Goal: Communication & Community: Answer question/provide support

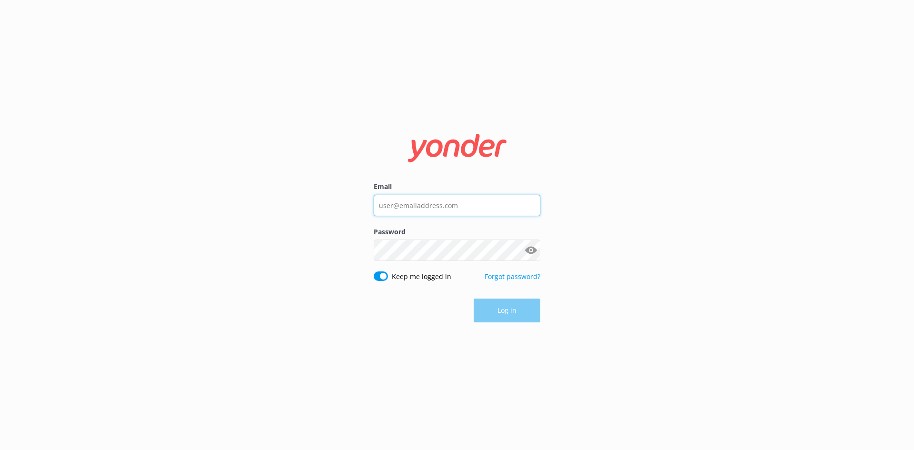
type input "[EMAIL_ADDRESS][DOMAIN_NAME]"
click at [500, 313] on div "Log in" at bounding box center [457, 311] width 167 height 24
click at [518, 313] on button "Log in" at bounding box center [507, 311] width 67 height 24
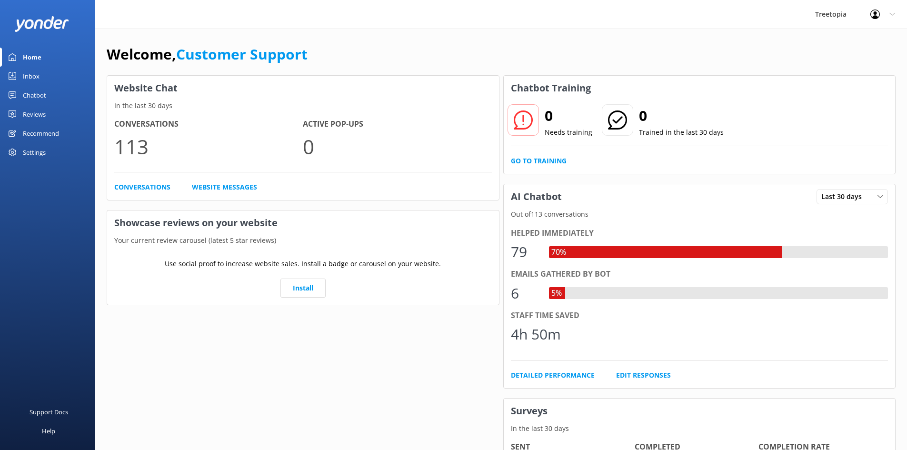
click at [40, 74] on link "Inbox" at bounding box center [47, 76] width 95 height 19
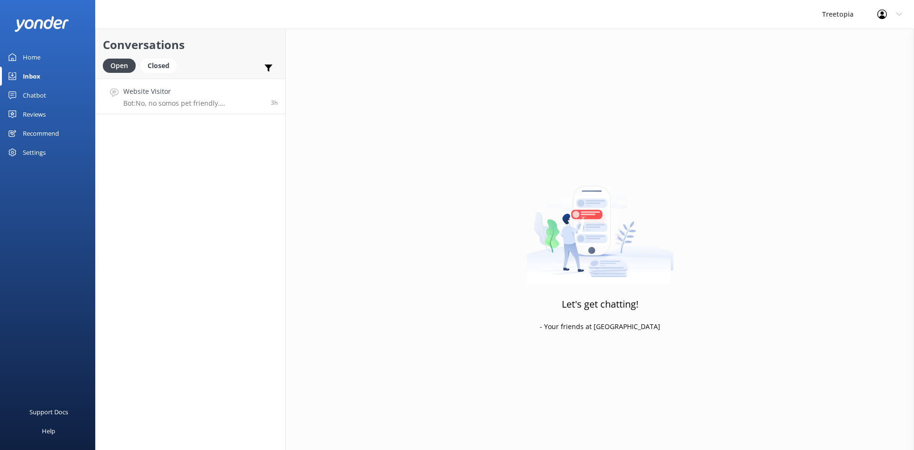
click at [172, 110] on link "Website Visitor Bot: No, no somos pet friendly. Recomendamos que dejes a tus ma…" at bounding box center [191, 97] width 190 height 36
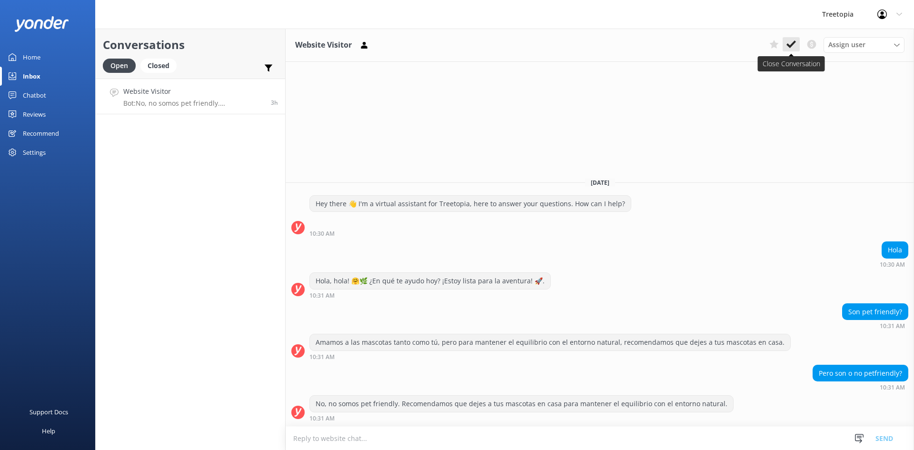
click at [795, 44] on icon at bounding box center [792, 45] width 10 height 10
